Goal: Entertainment & Leisure: Consume media (video, audio)

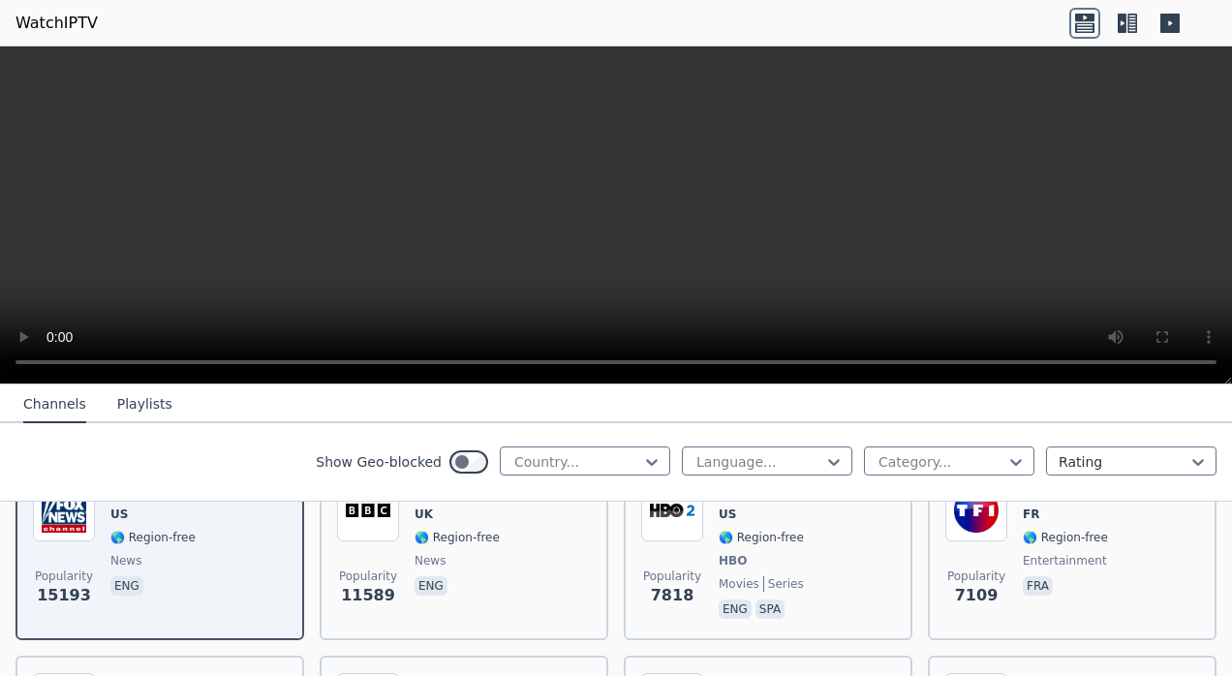
scroll to position [265, 0]
click at [590, 465] on div at bounding box center [577, 461] width 130 height 19
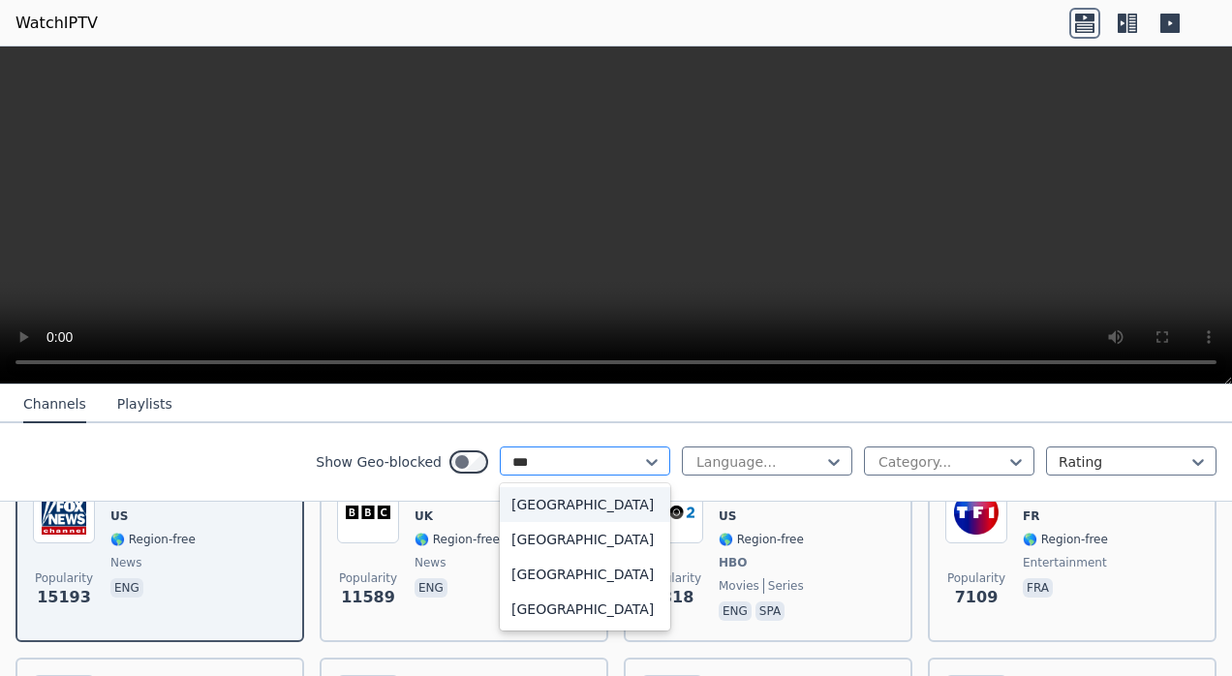
type input "****"
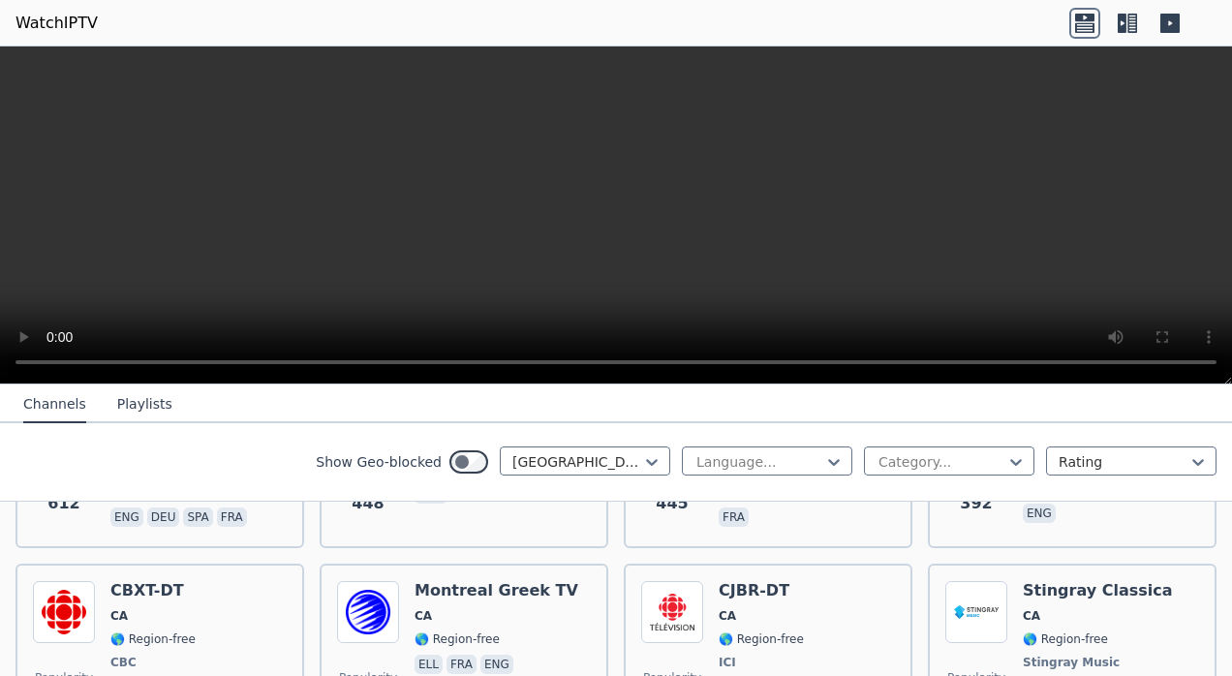
scroll to position [563, 0]
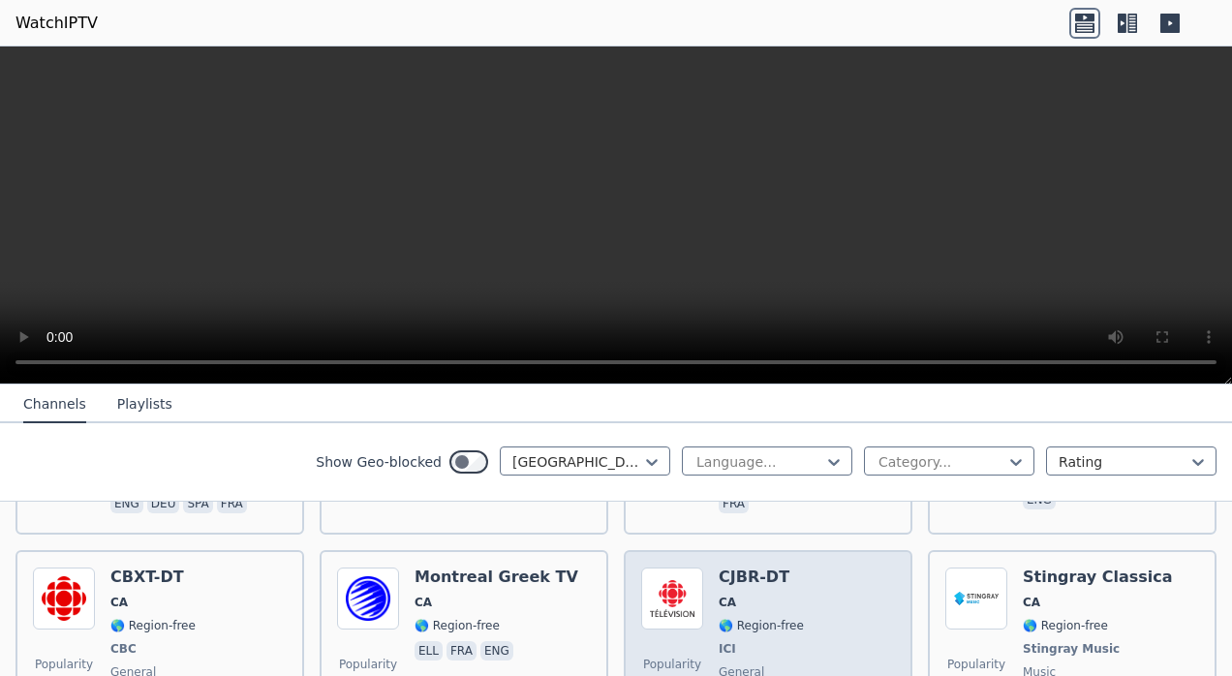
click at [740, 595] on span "CA" at bounding box center [760, 602] width 85 height 15
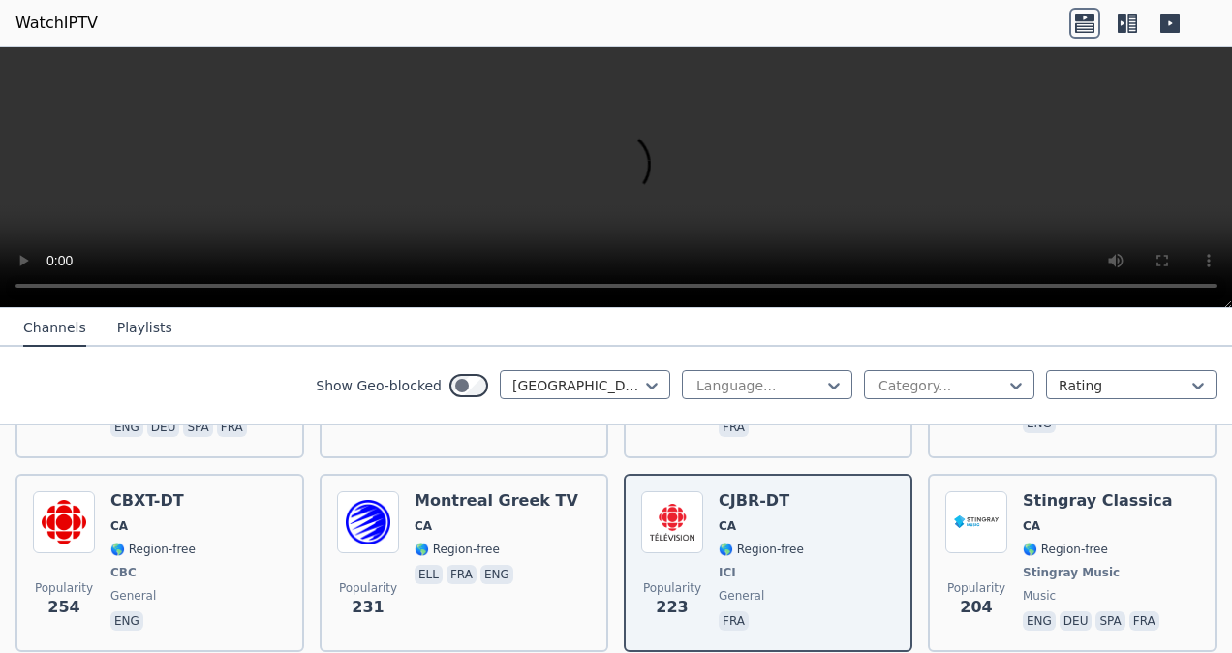
drag, startPoint x: 844, startPoint y: 198, endPoint x: 616, endPoint y: 312, distance: 255.0
click at [616, 312] on nav "Channels Playlists" at bounding box center [616, 327] width 1232 height 39
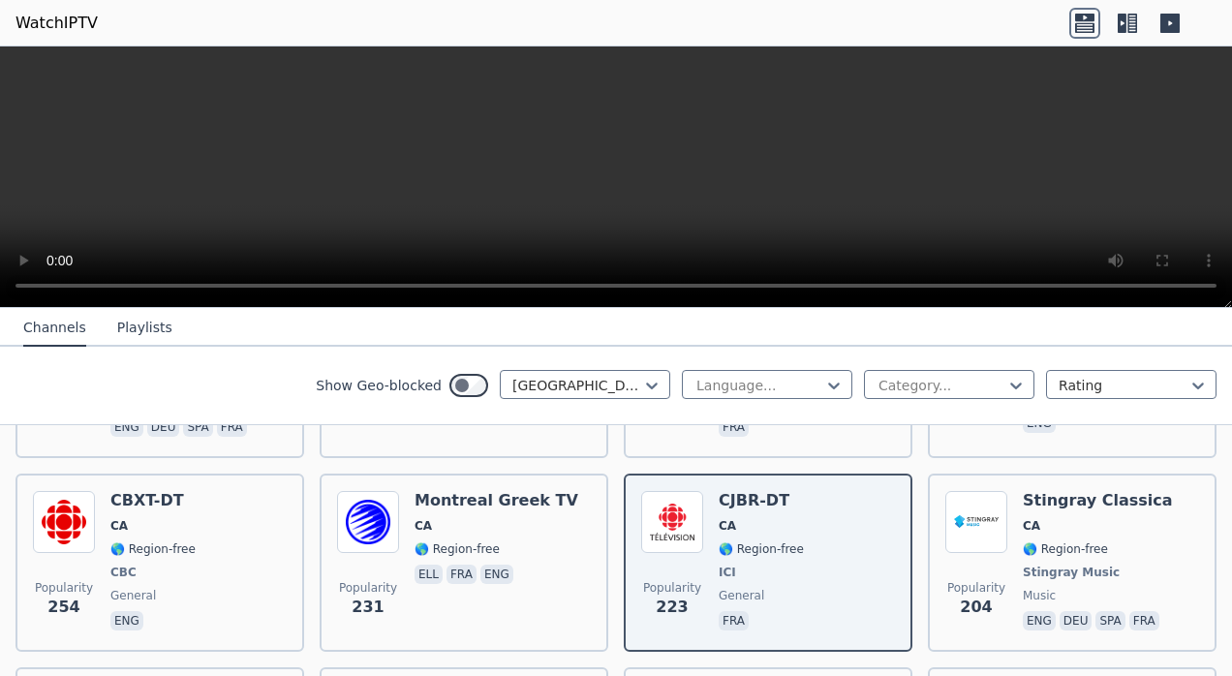
click at [864, 161] on video at bounding box center [616, 176] width 1232 height 261
click at [769, 164] on video at bounding box center [616, 176] width 1232 height 261
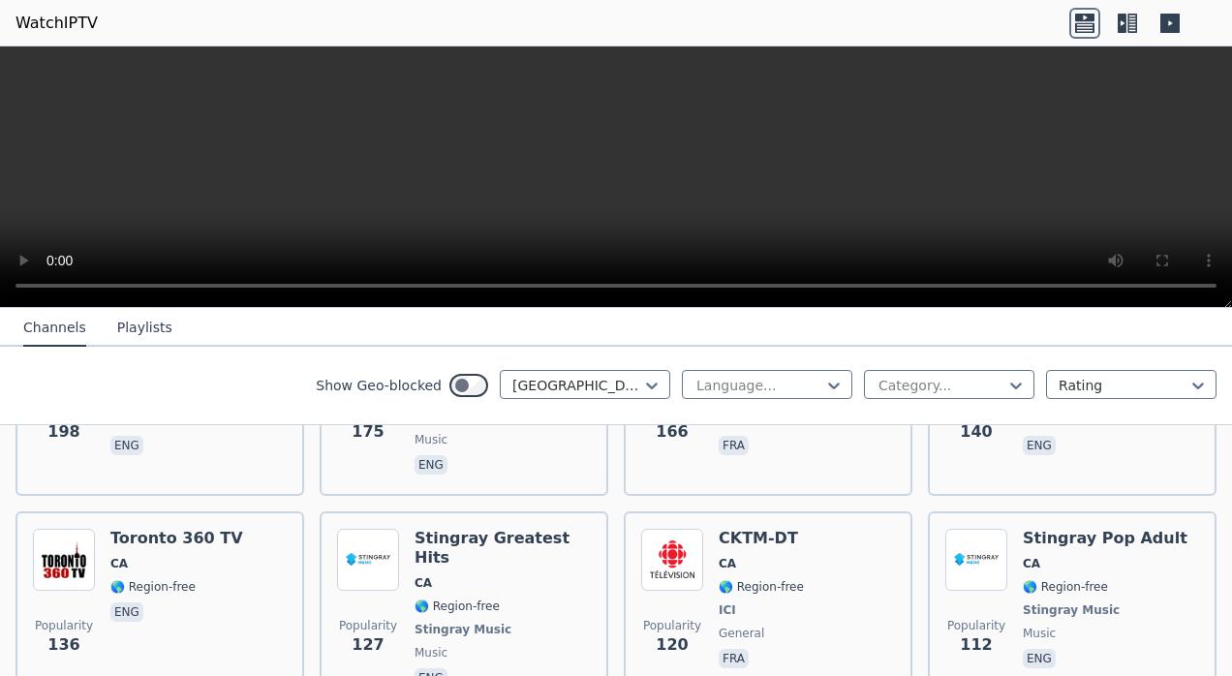
scroll to position [959, 0]
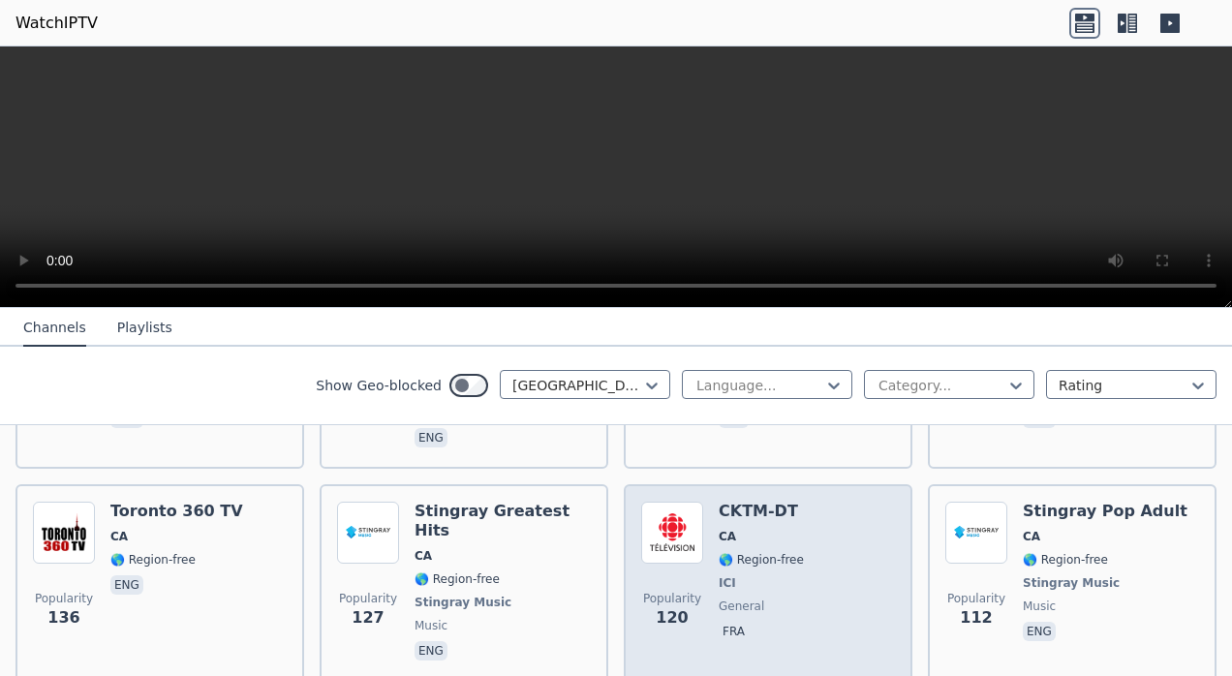
click at [718, 575] on span "ICI" at bounding box center [726, 582] width 17 height 15
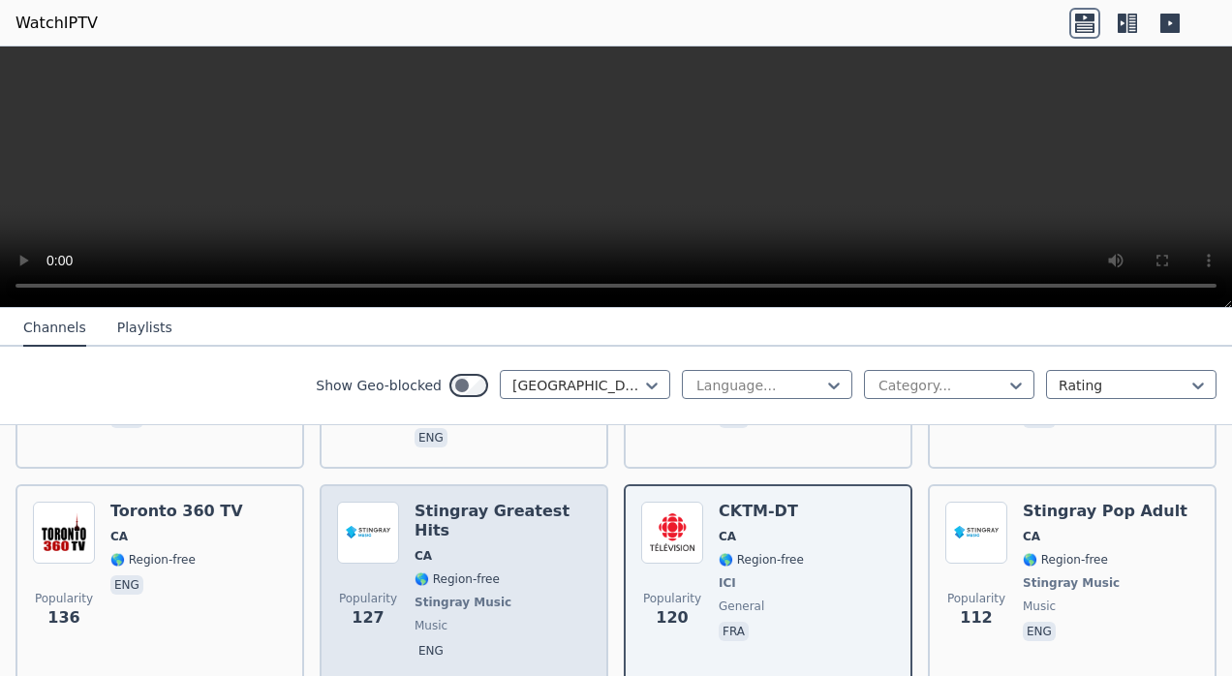
click at [480, 537] on div "Stingray Greatest Hits CA 🌎 Region-free Stingray Music music eng" at bounding box center [502, 583] width 176 height 163
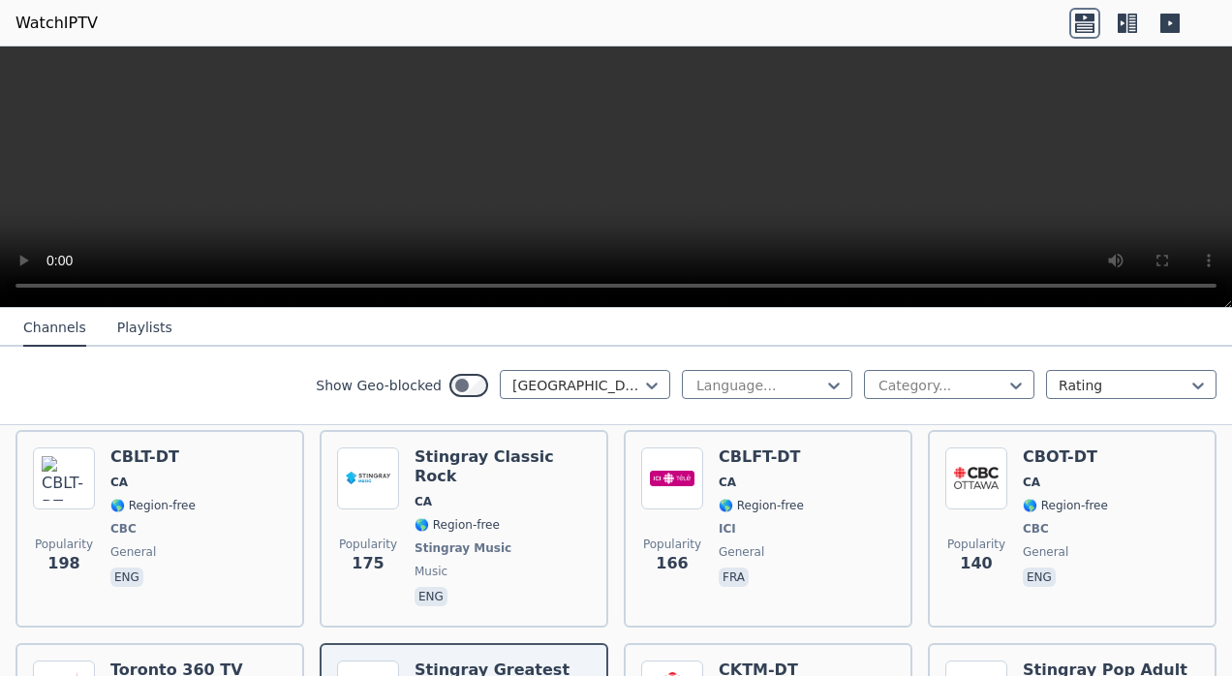
scroll to position [800, 0]
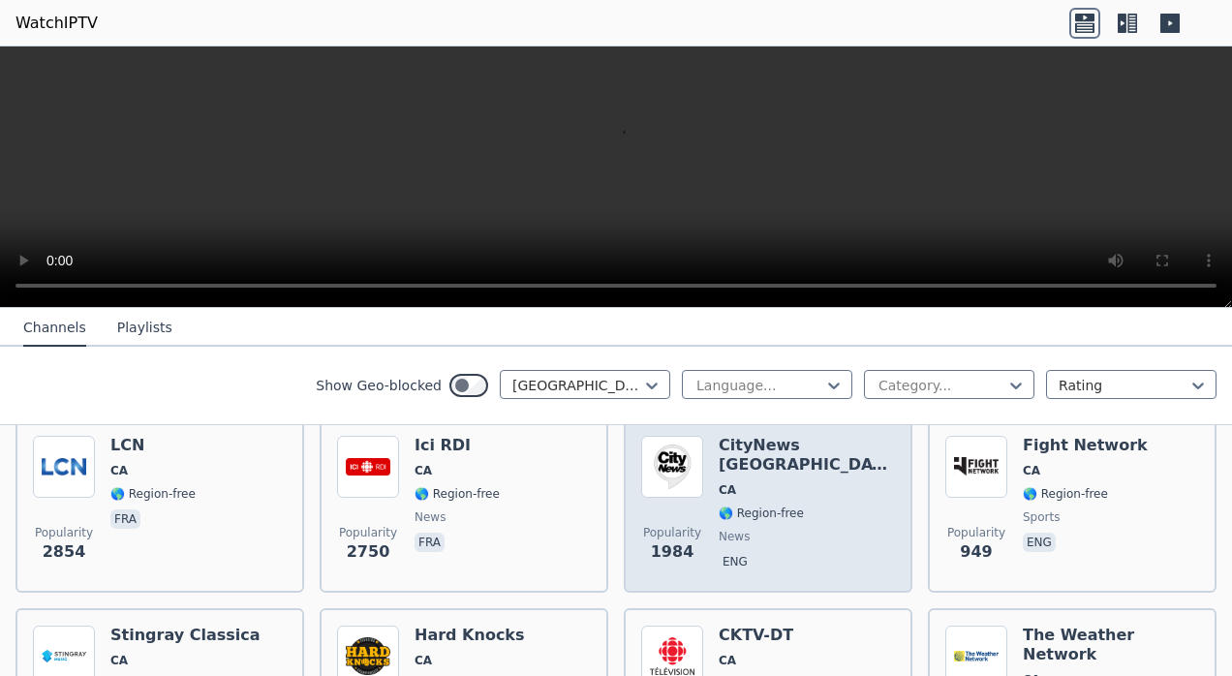
scroll to position [236, 0]
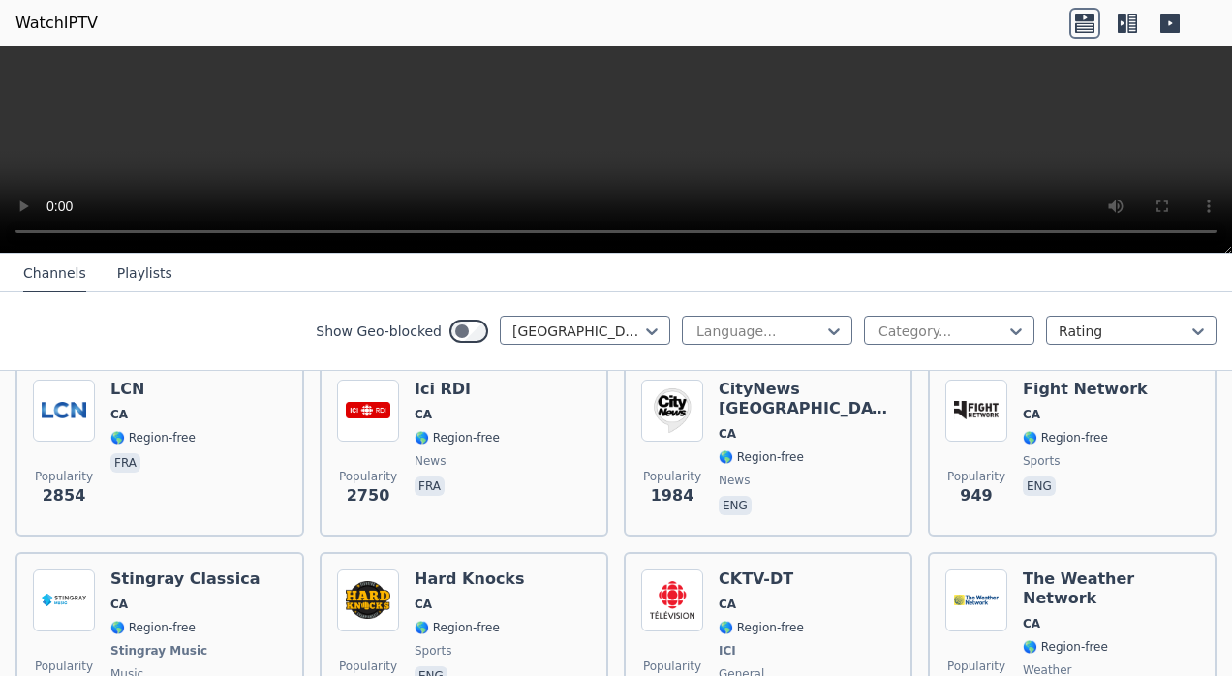
click at [854, 135] on video at bounding box center [616, 149] width 1232 height 207
